Goal: Check status: Check status

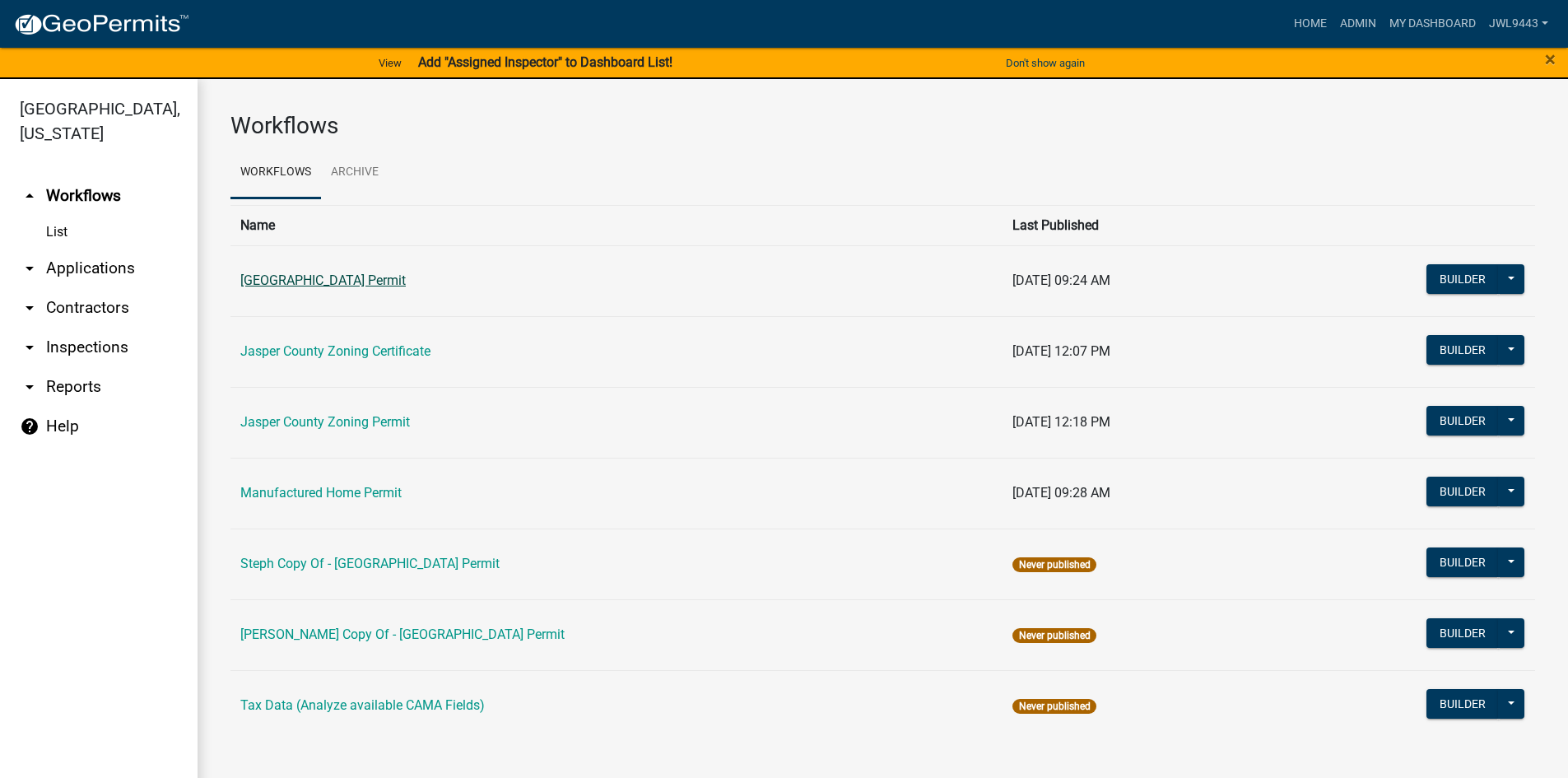
click at [370, 287] on link "[GEOGRAPHIC_DATA] Permit" at bounding box center [323, 280] width 165 height 16
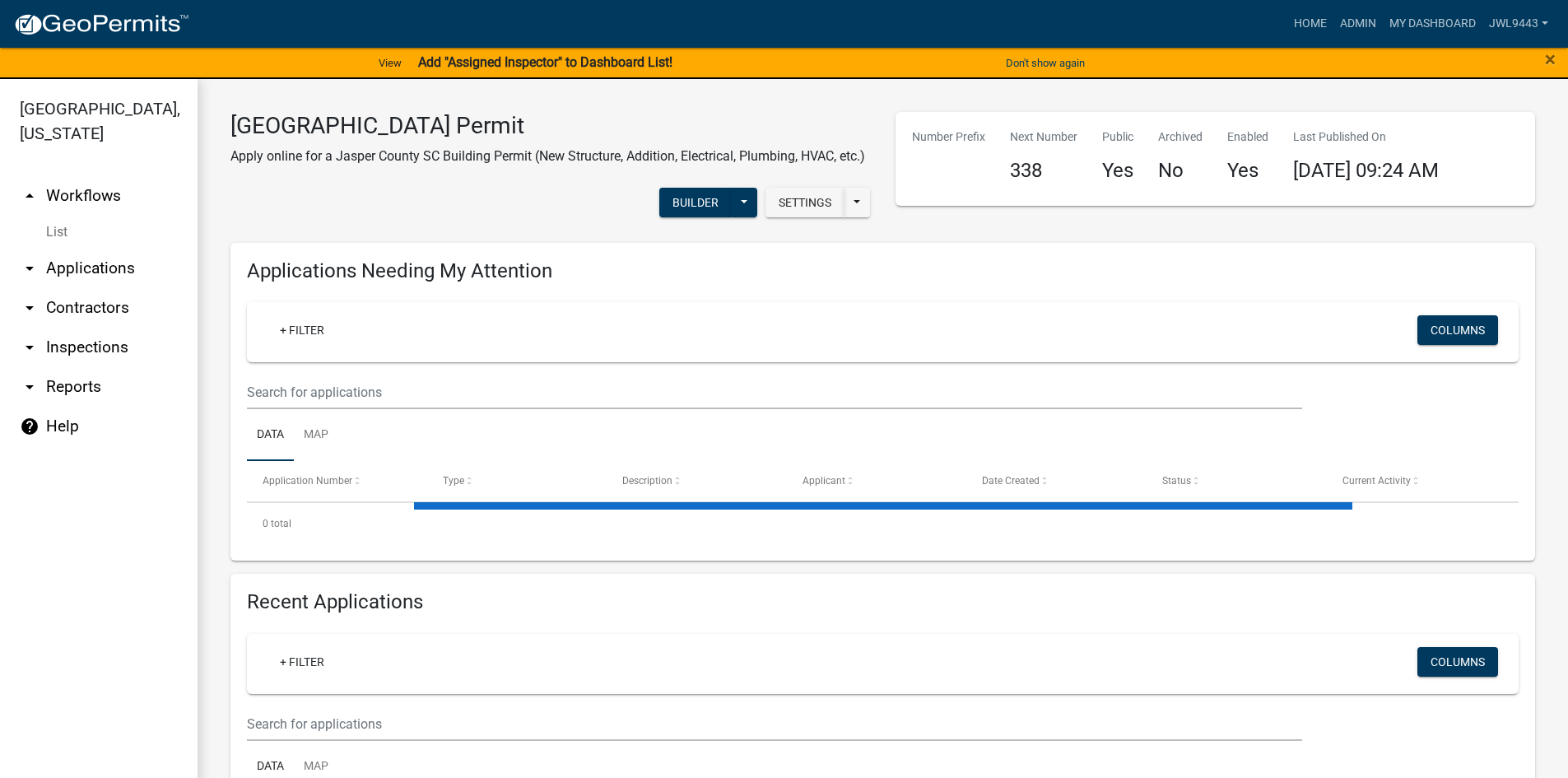
select select "3: 100"
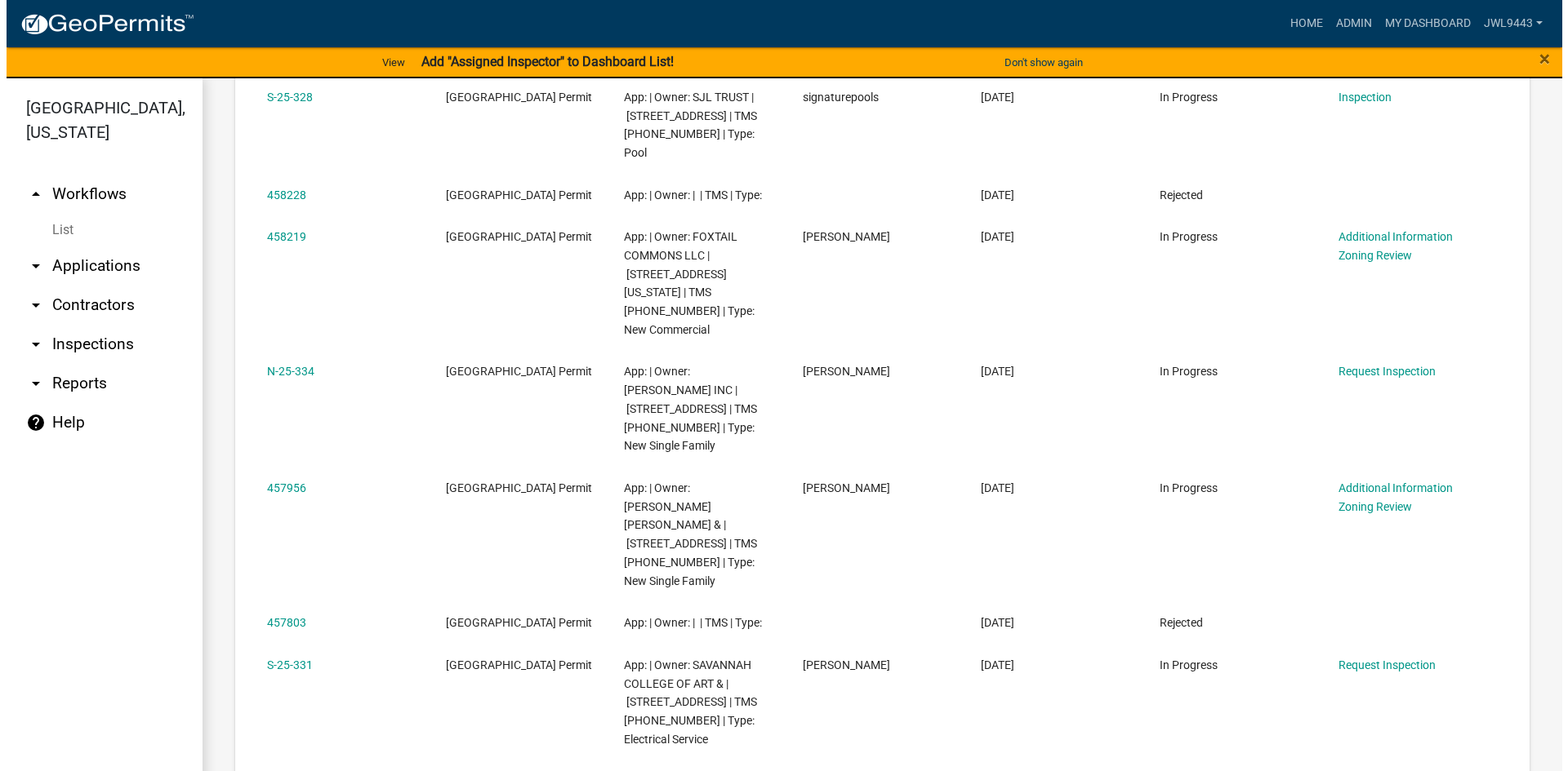
scroll to position [4127, 0]
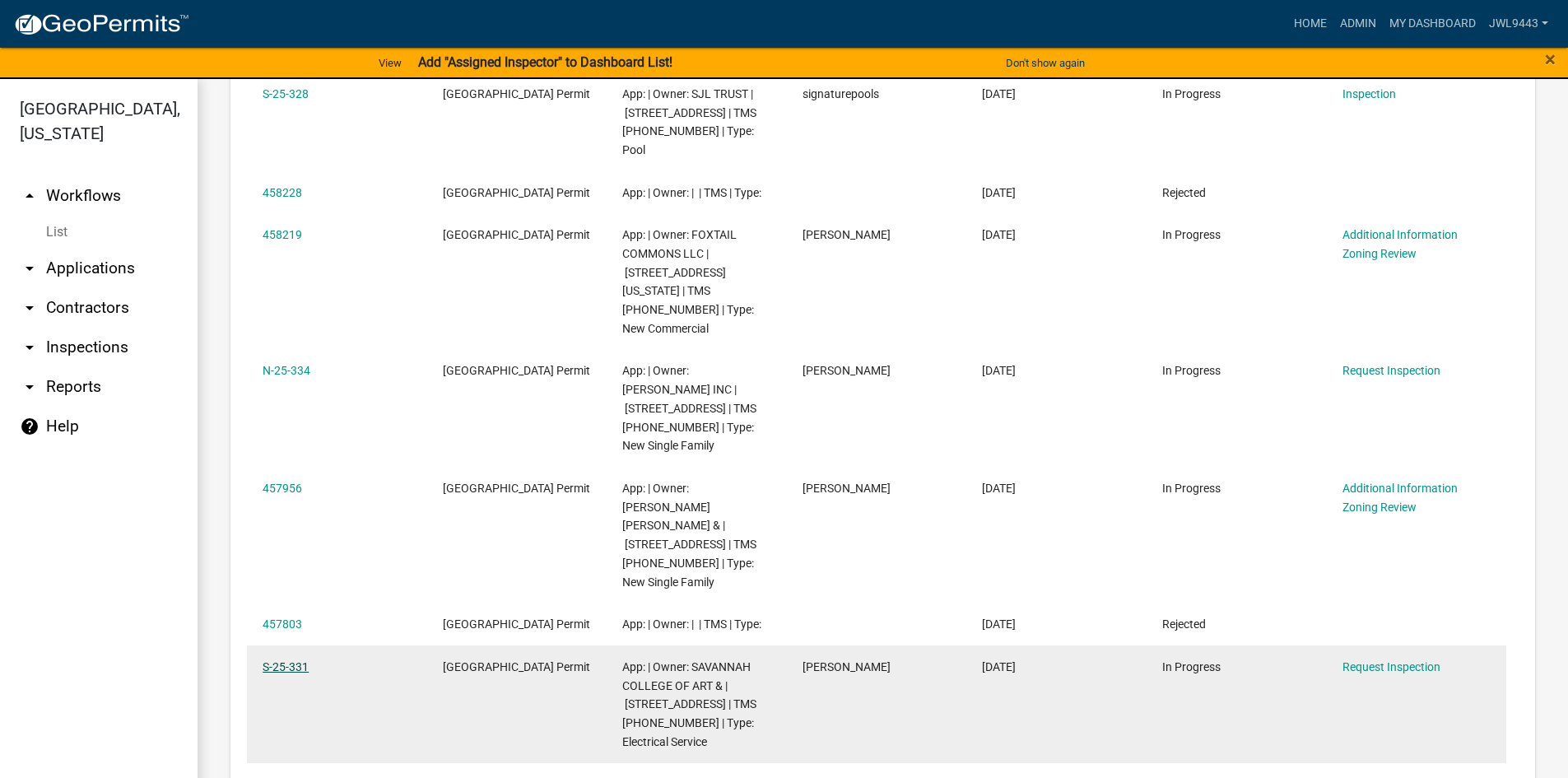
click at [285, 660] on link "S-25-331" at bounding box center [285, 667] width 46 height 14
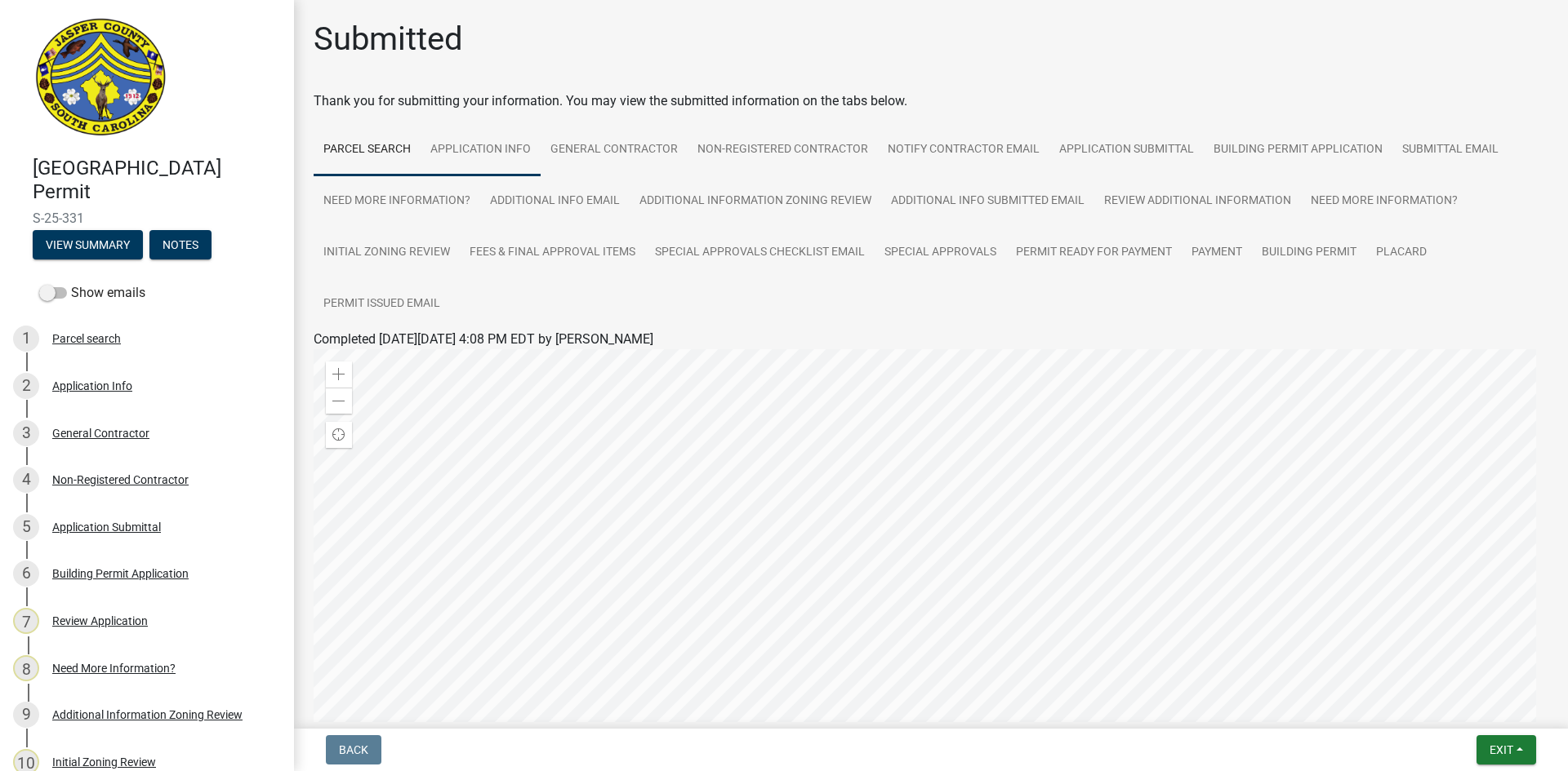
click at [493, 161] on link "Application Info" at bounding box center [481, 151] width 120 height 52
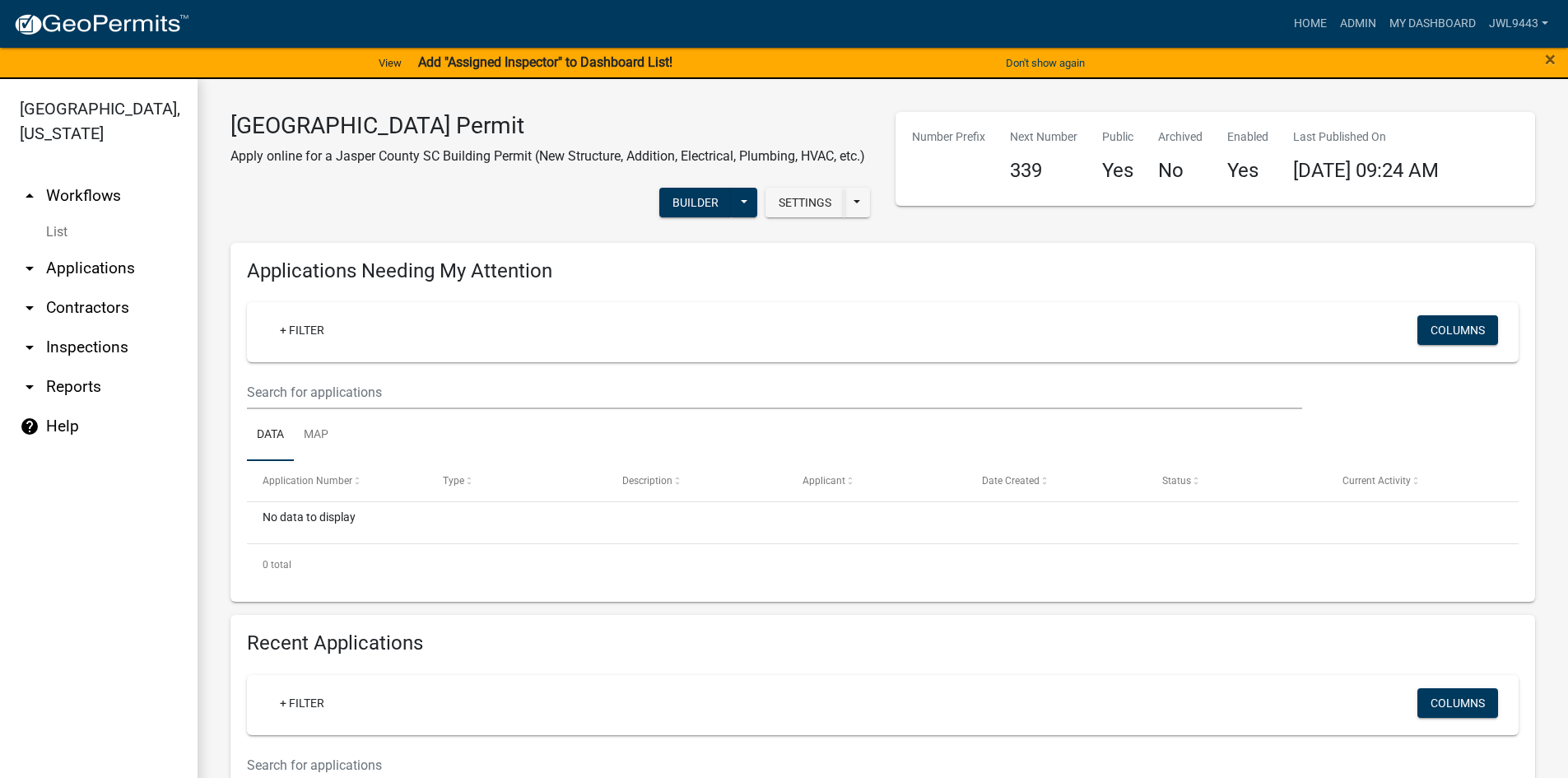
select select "3: 100"
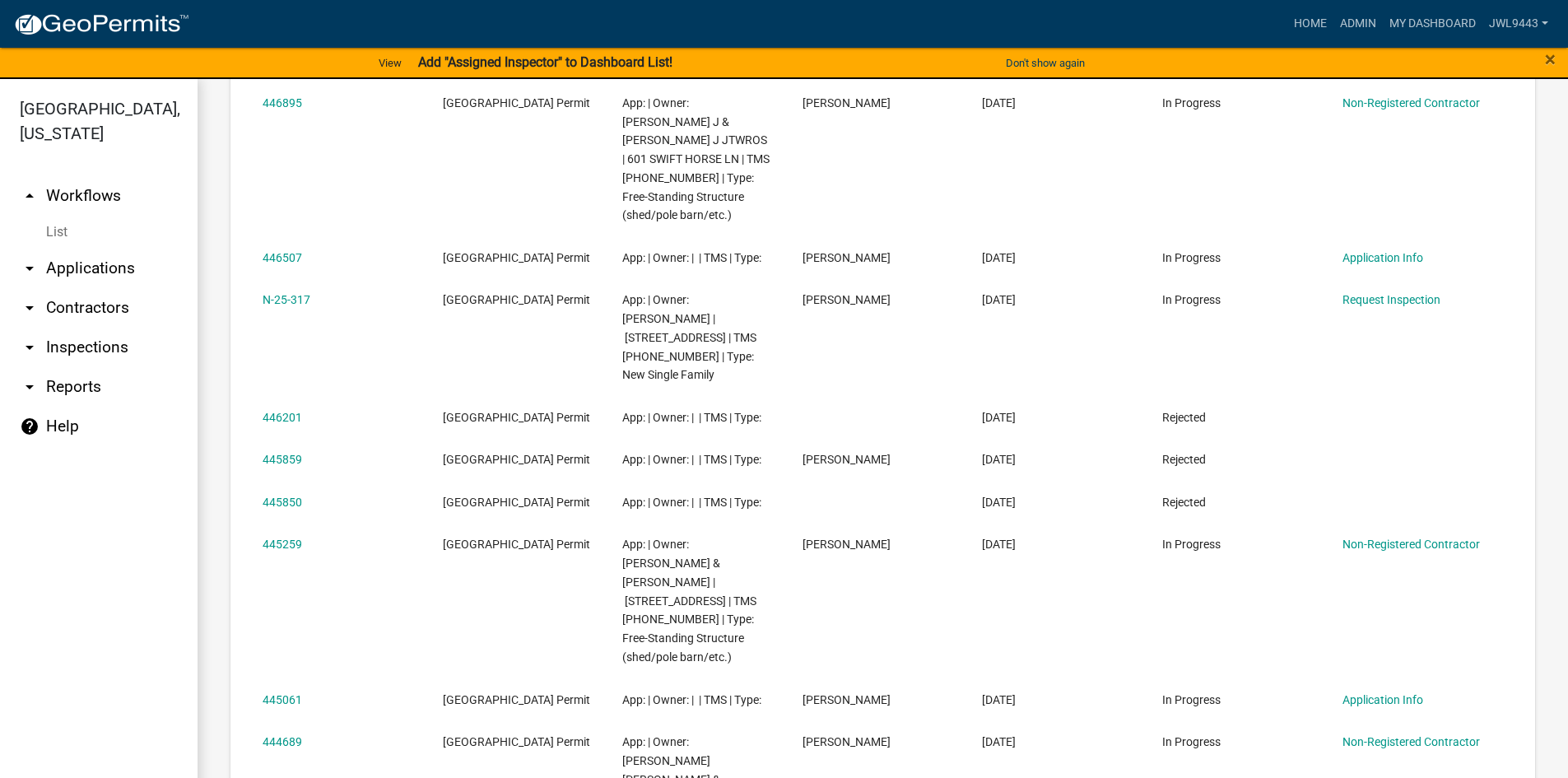
scroll to position [10334, 0]
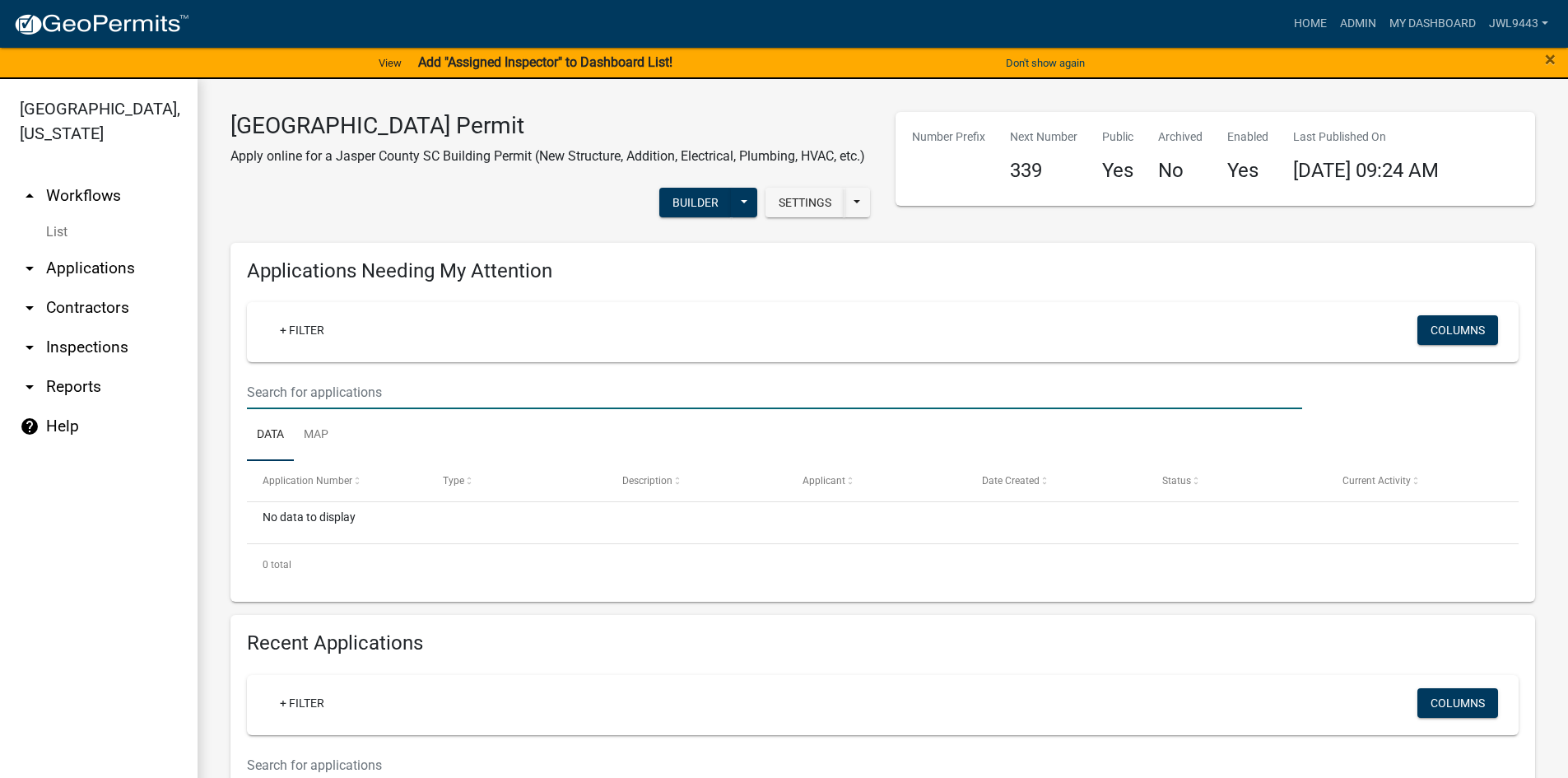
click at [388, 409] on input "text" at bounding box center [775, 392] width 1055 height 34
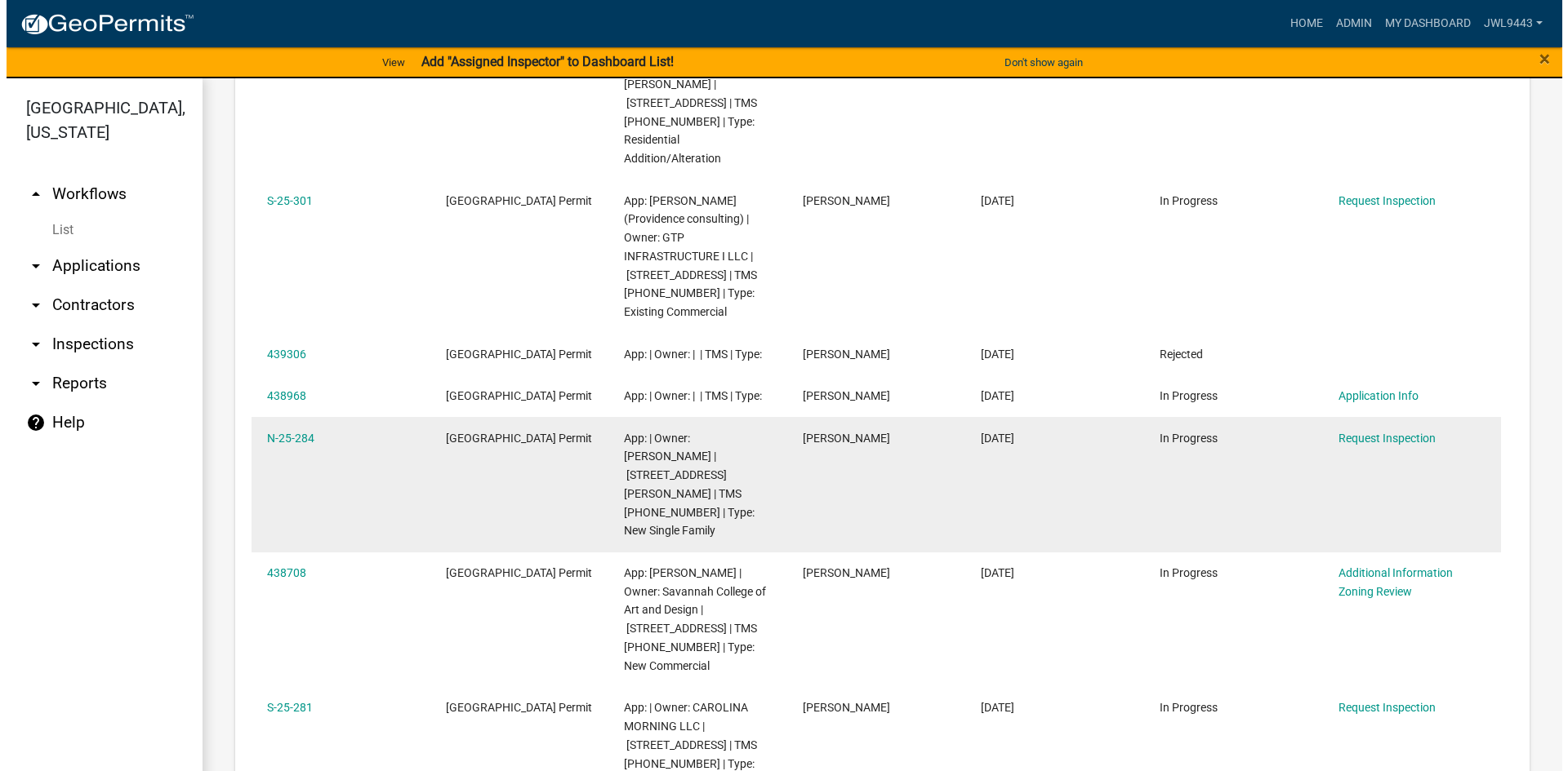
scroll to position [2530, 0]
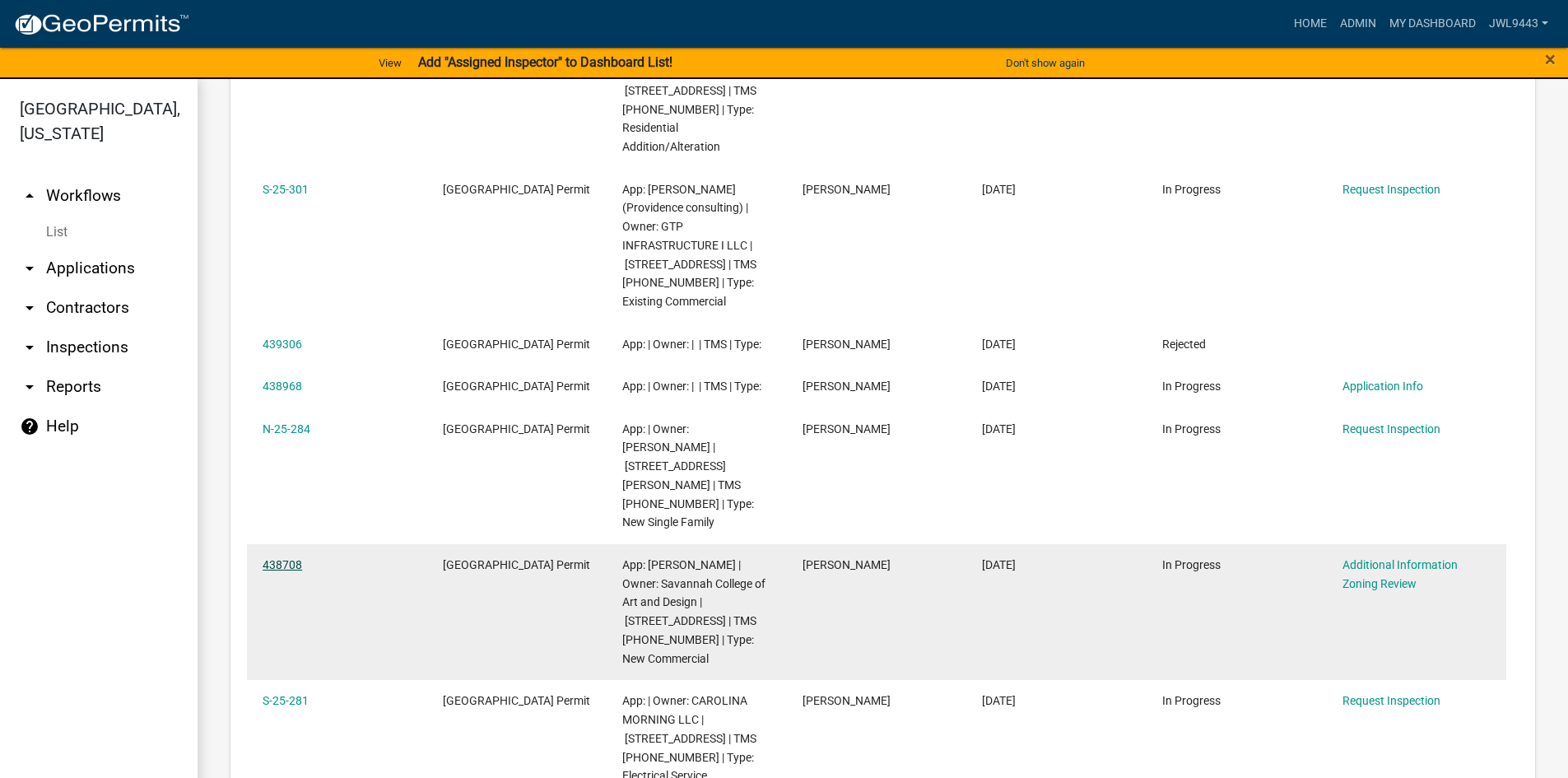
type input "Savannah"
click at [290, 558] on link "438708" at bounding box center [282, 565] width 40 height 14
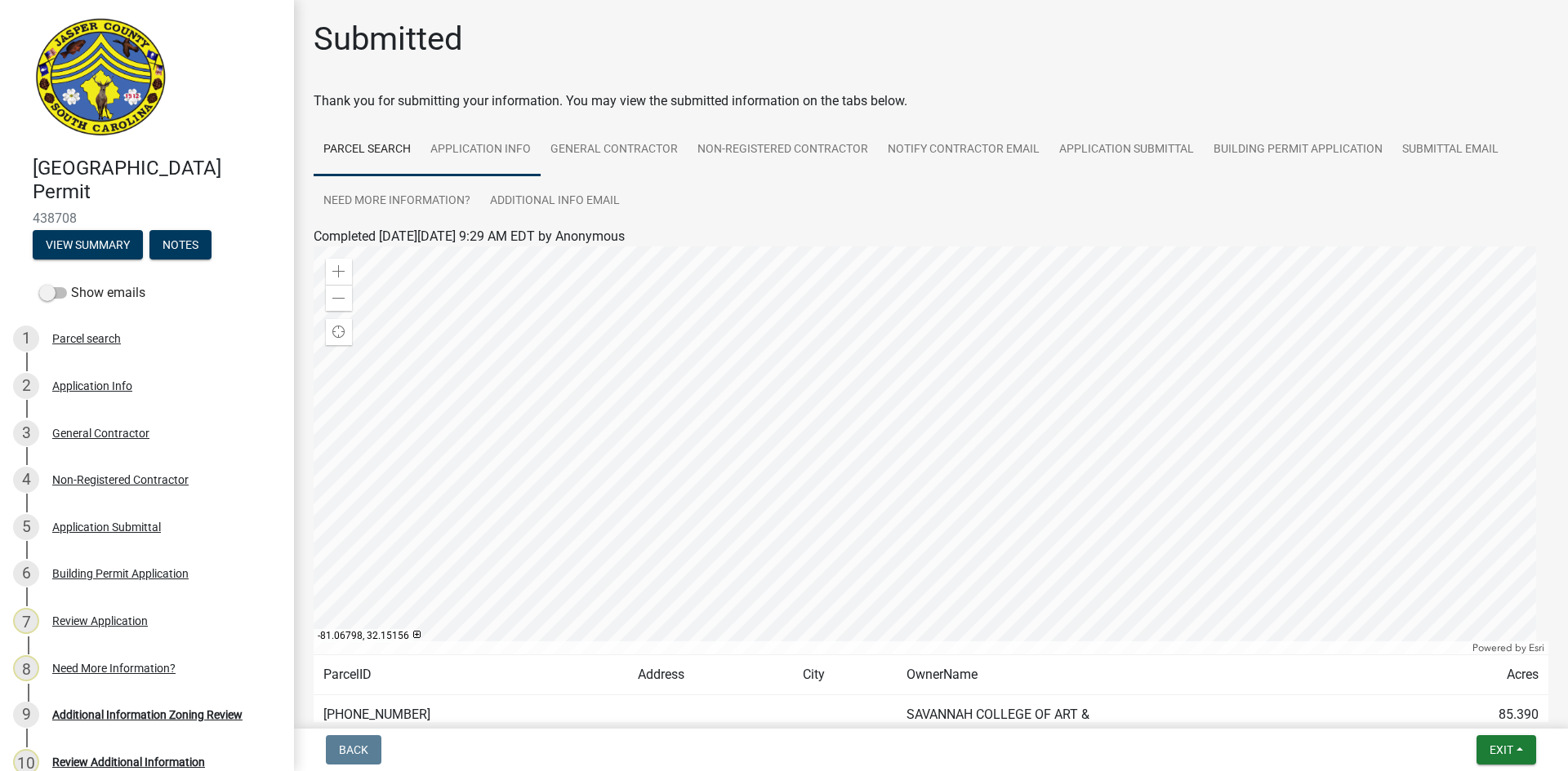
click at [464, 158] on link "Application Info" at bounding box center [481, 151] width 120 height 52
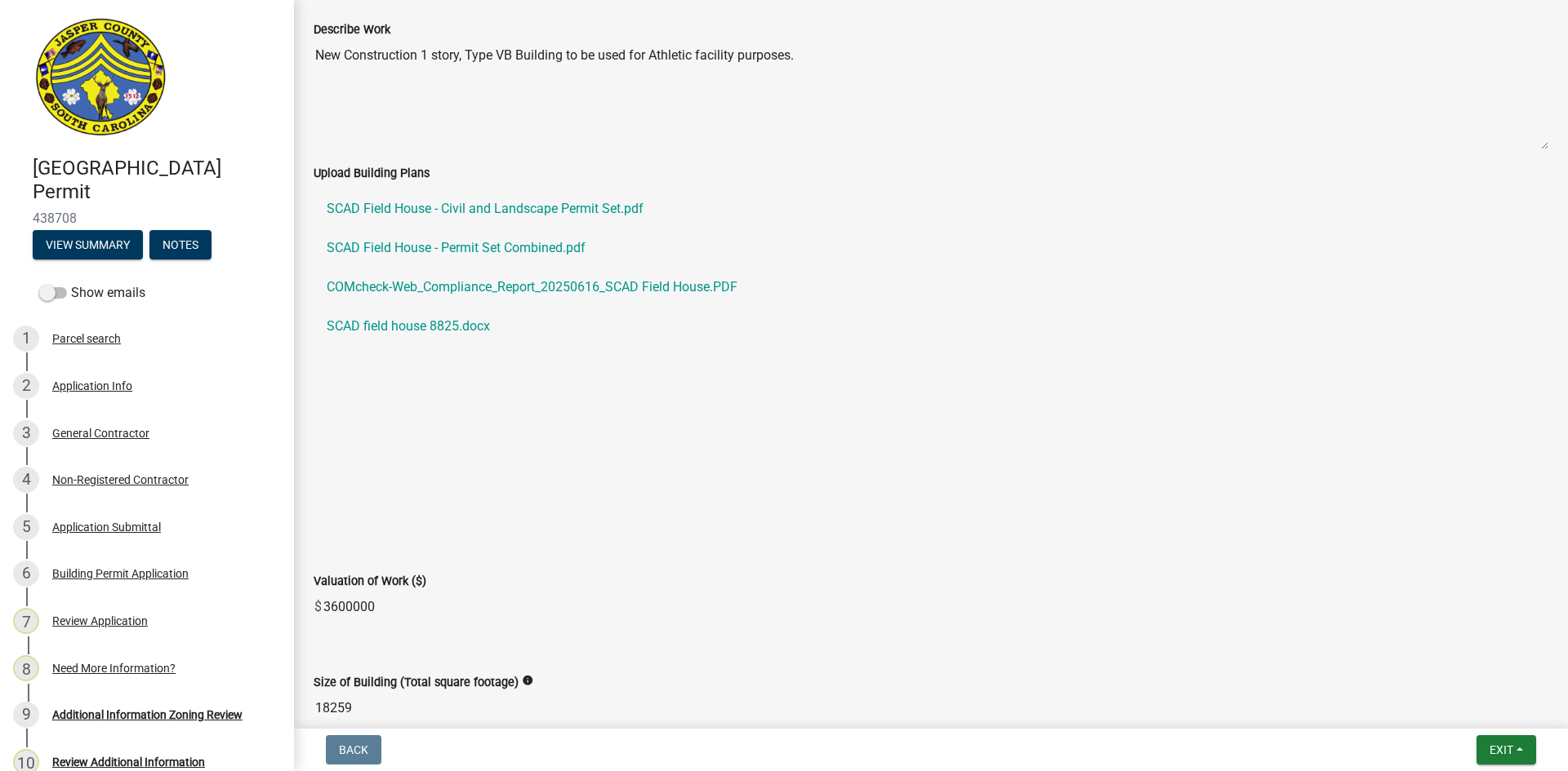
scroll to position [2366, 0]
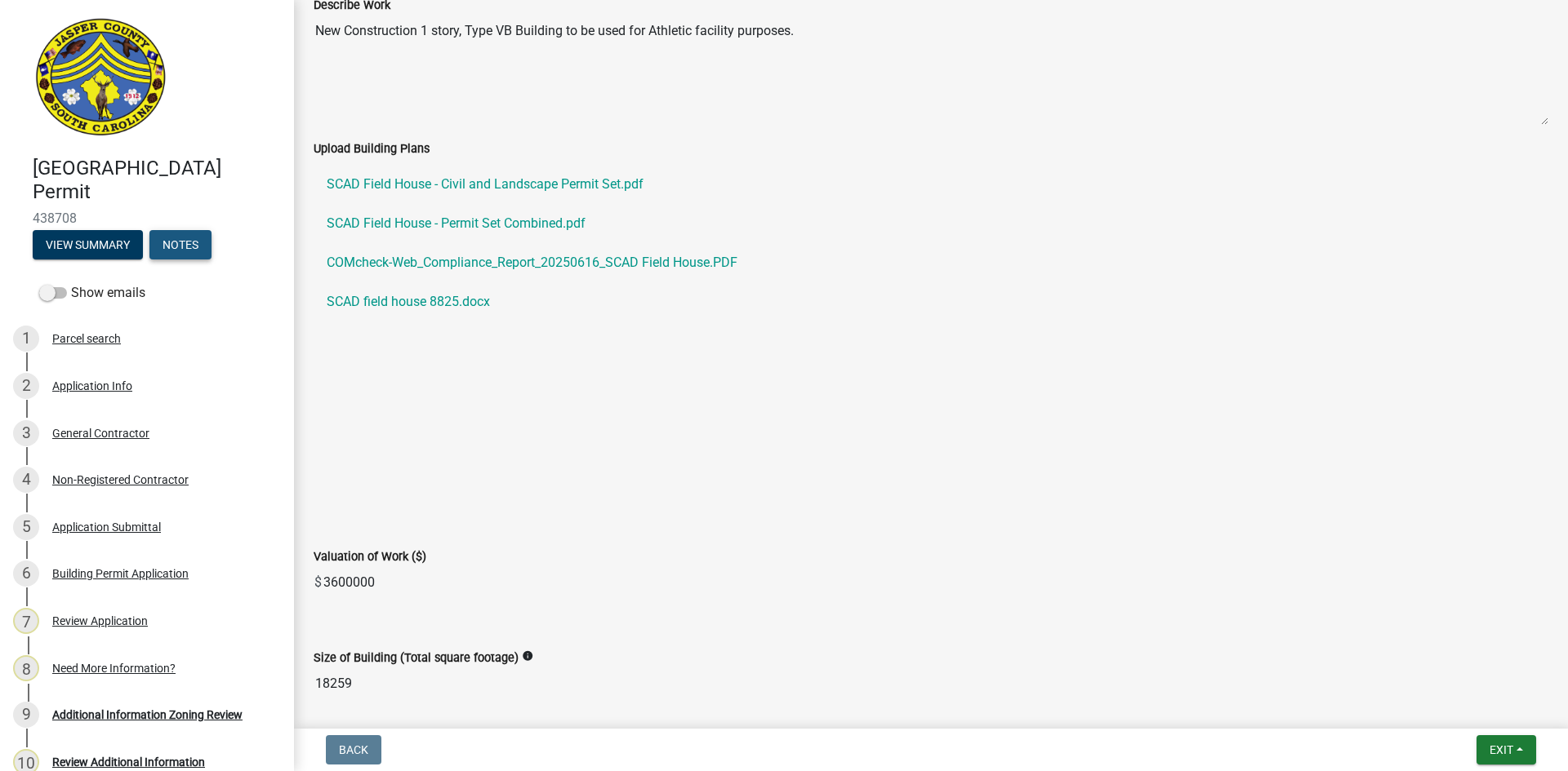
click at [198, 246] on button "Notes" at bounding box center [181, 244] width 62 height 29
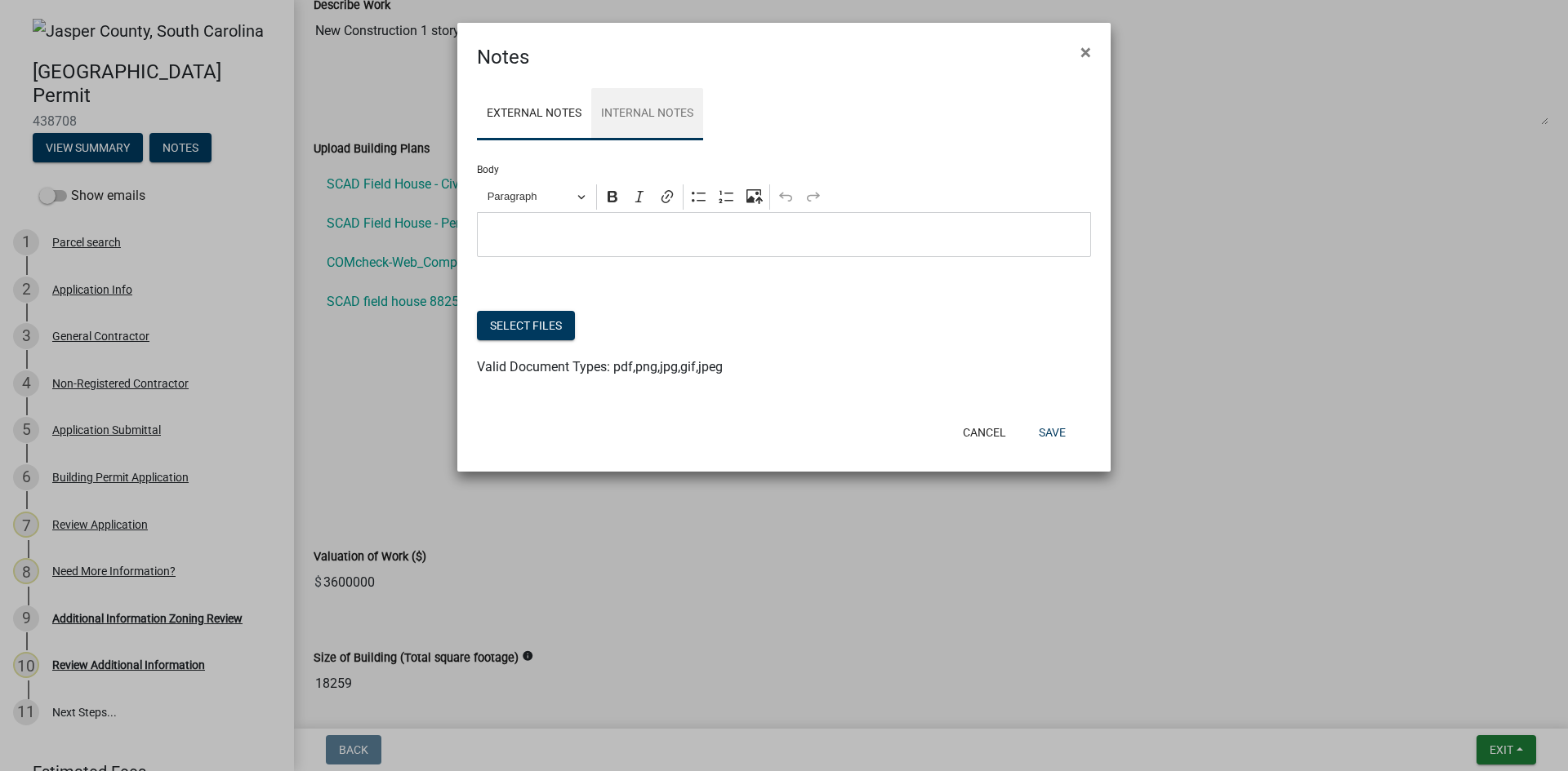
click at [616, 108] on link "Internal Notes" at bounding box center [647, 114] width 112 height 52
click at [542, 329] on button "Select files" at bounding box center [525, 325] width 98 height 29
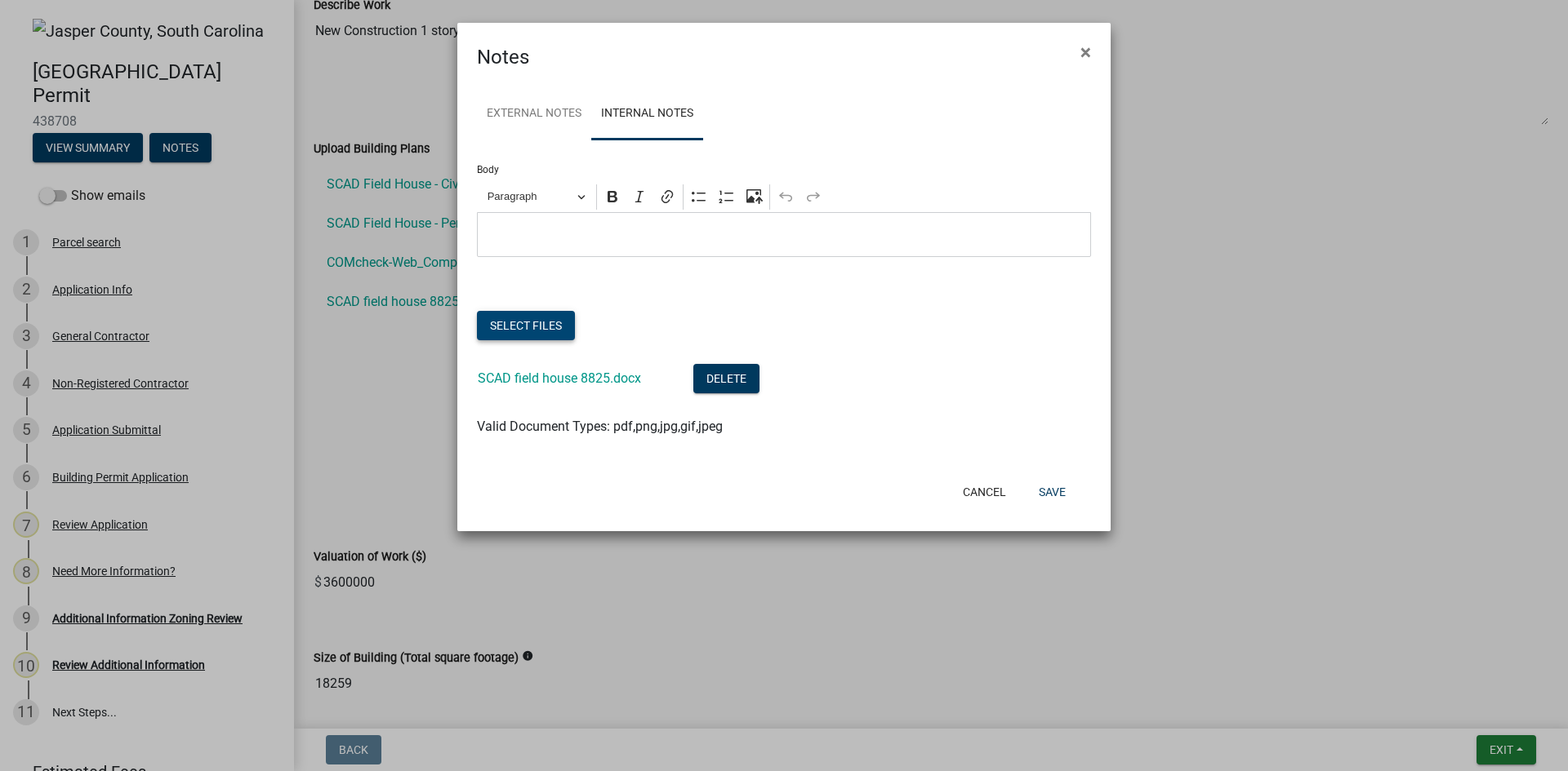
click at [518, 323] on button "Select files" at bounding box center [525, 325] width 98 height 29
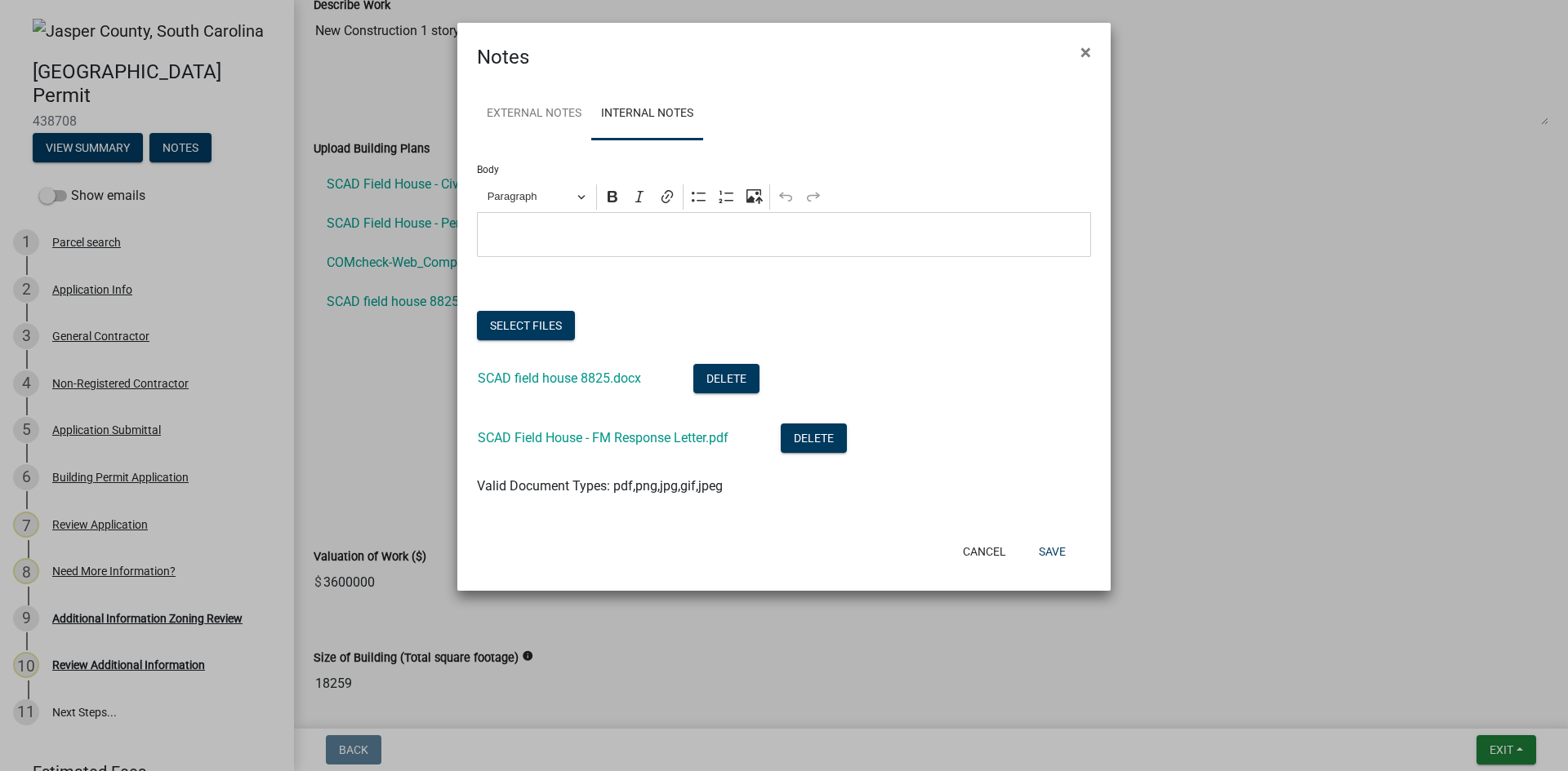
click at [560, 230] on p "Editor editing area: main. Press Alt+0 for help." at bounding box center [784, 234] width 597 height 19
click at [1061, 550] on button "Save" at bounding box center [1051, 551] width 53 height 29
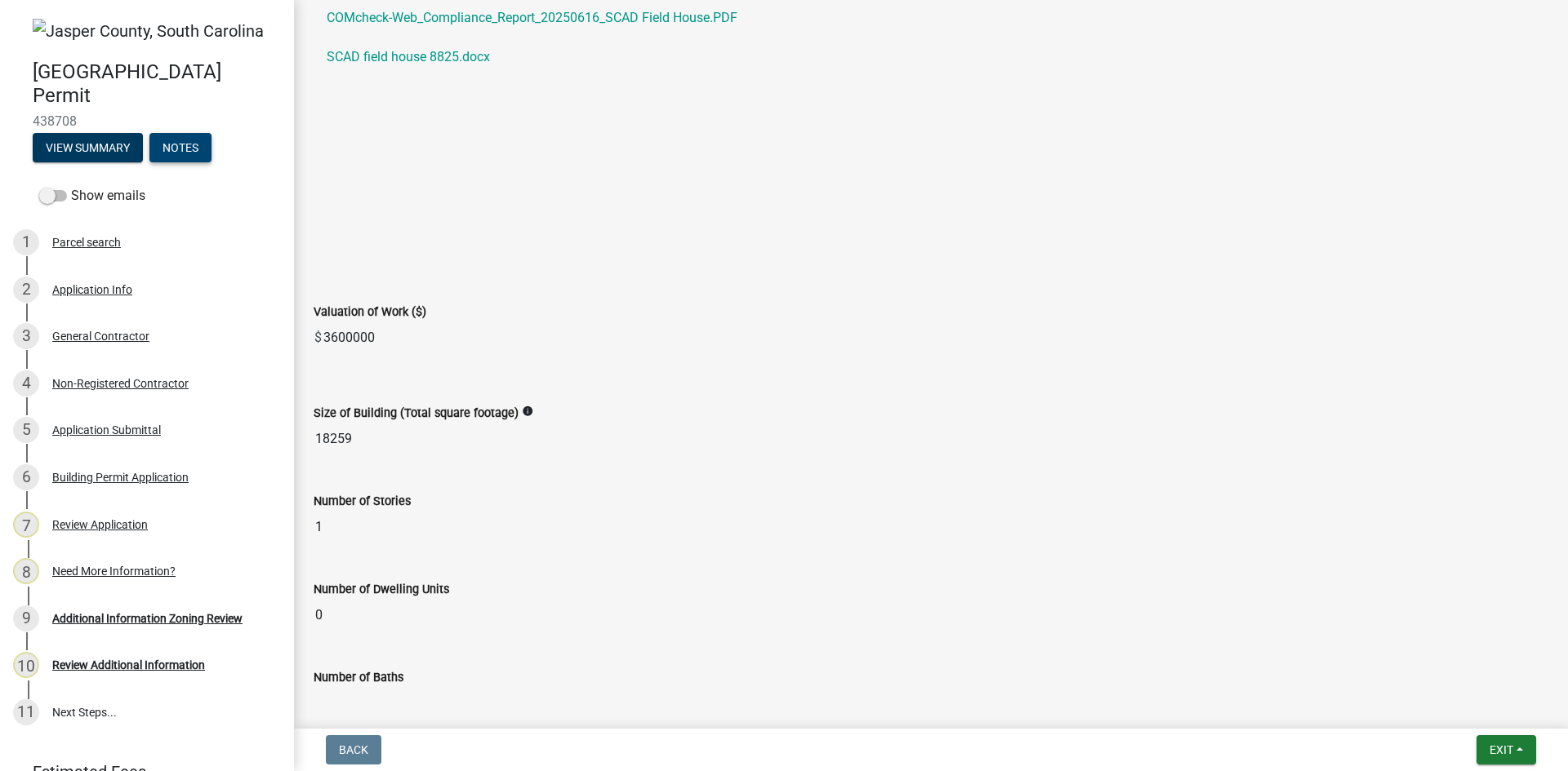
scroll to position [2040, 0]
